Goal: Check status: Check status

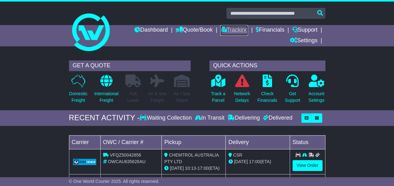
click at [234, 31] on link "Tracking" at bounding box center [234, 30] width 28 height 11
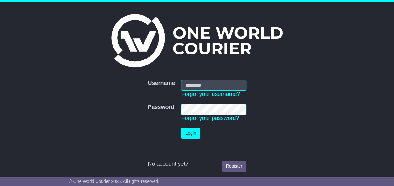
type input "**********"
click at [188, 133] on button "Login" at bounding box center [190, 133] width 19 height 11
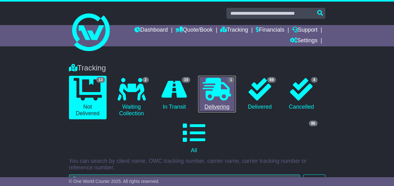
click at [223, 93] on icon at bounding box center [217, 89] width 28 height 23
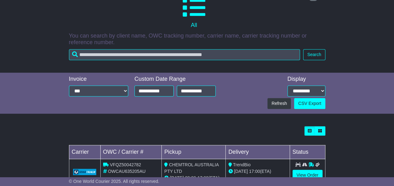
scroll to position [145, 0]
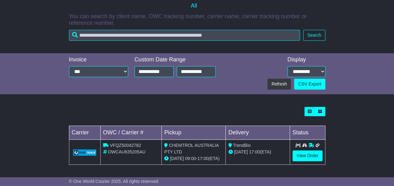
click at [243, 145] on span "TrendBio" at bounding box center [242, 145] width 18 height 5
copy span "TrendBio"
click at [299, 154] on link "View Order" at bounding box center [307, 155] width 30 height 11
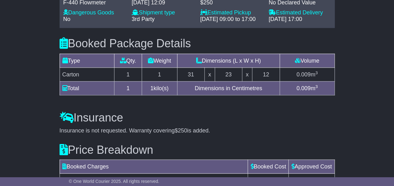
scroll to position [530, 0]
